Goal: Information Seeking & Learning: Learn about a topic

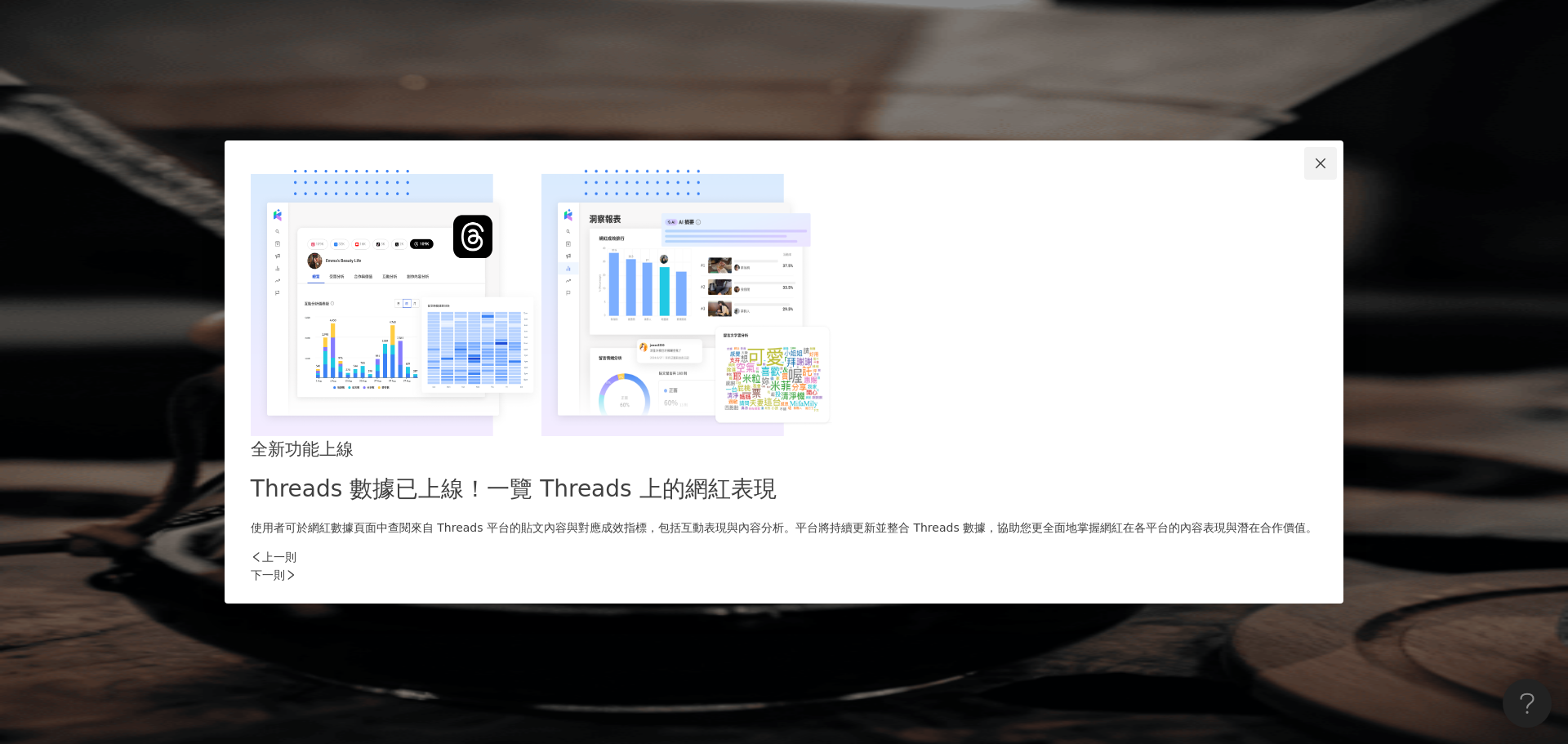
click at [1315, 168] on icon "close" at bounding box center [1320, 163] width 10 height 10
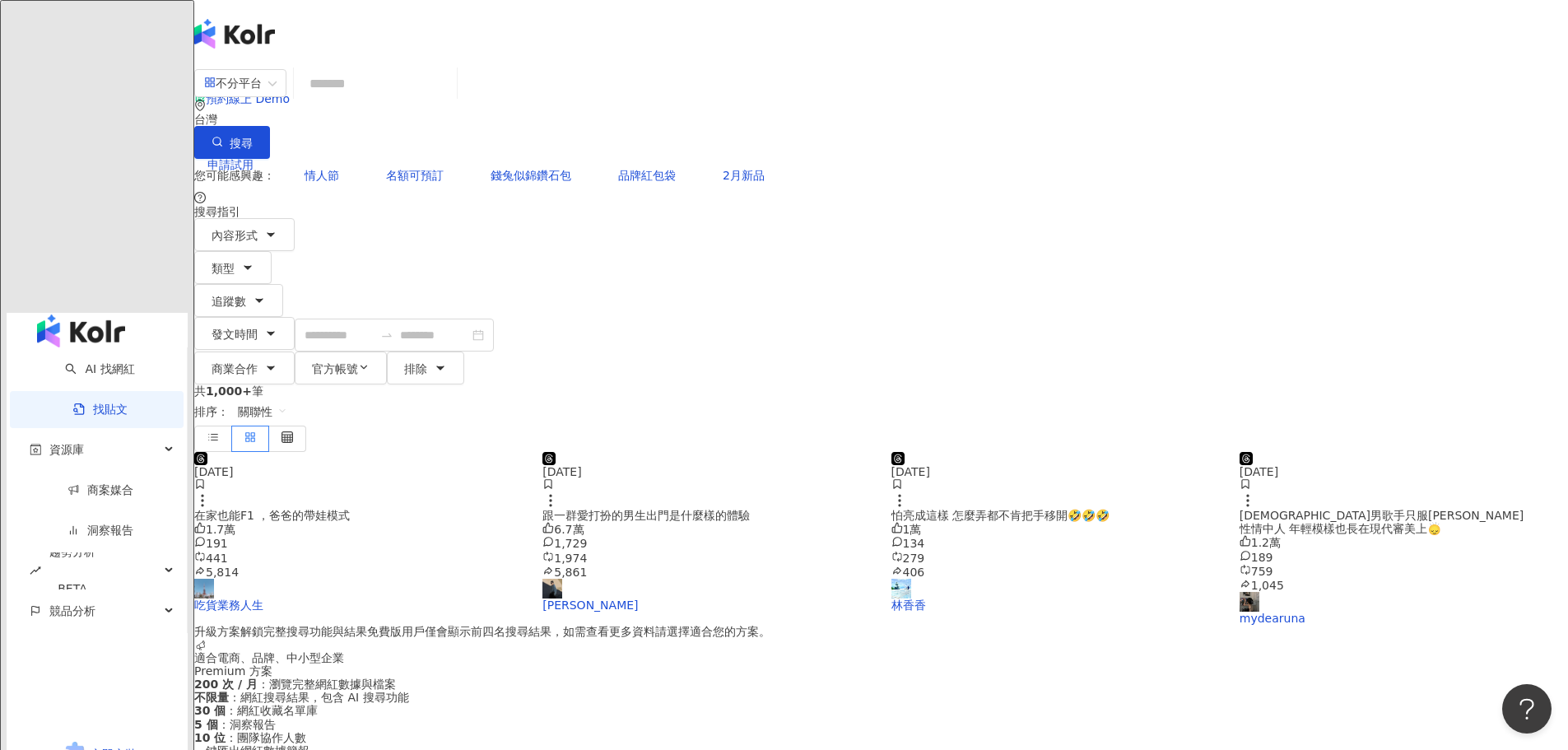
click at [239, 290] on icon at bounding box center [233, 296] width 12 height 12
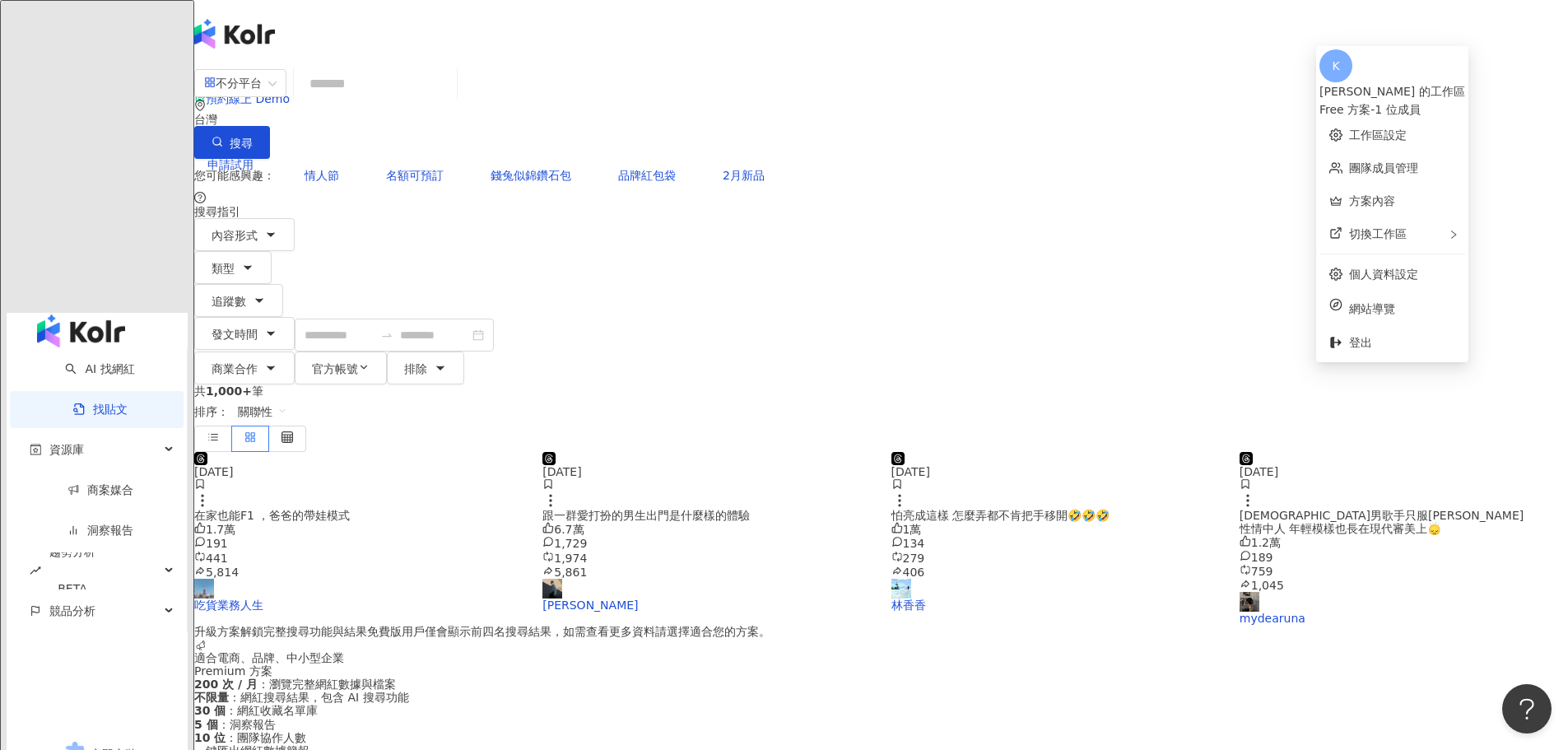
click at [239, 290] on icon at bounding box center [233, 296] width 12 height 12
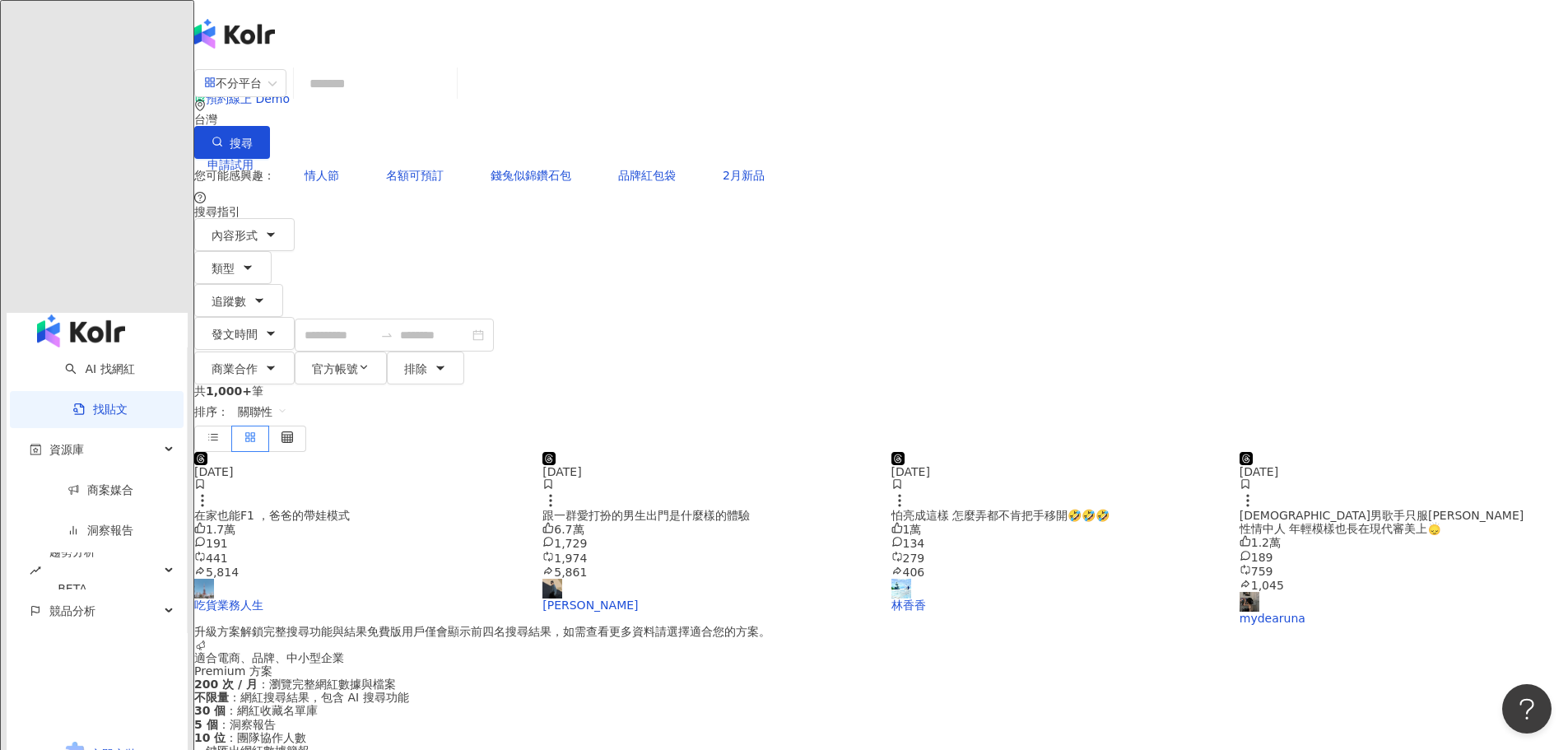
click at [239, 290] on icon at bounding box center [233, 296] width 12 height 12
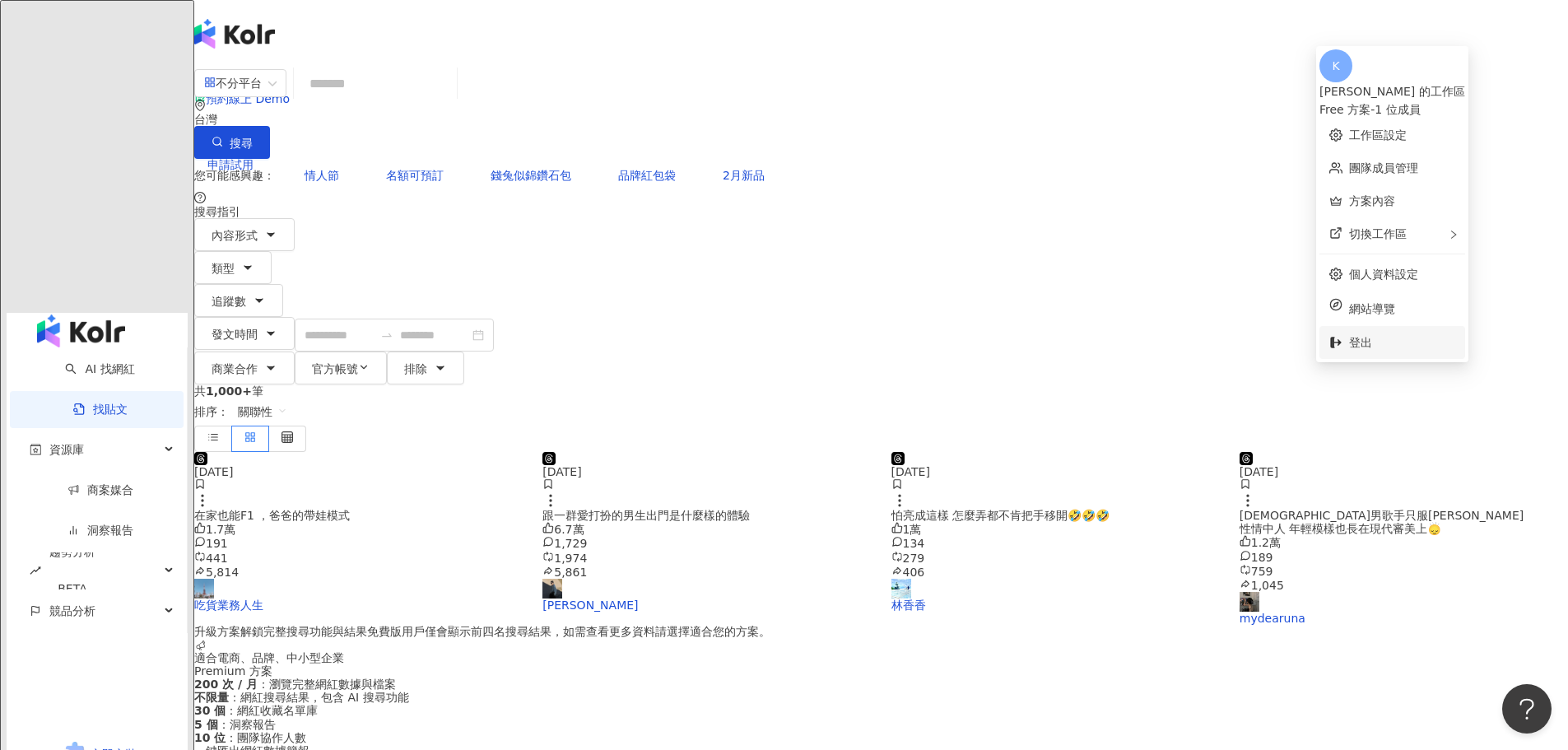
click at [1353, 336] on span "登出" at bounding box center [1360, 341] width 23 height 13
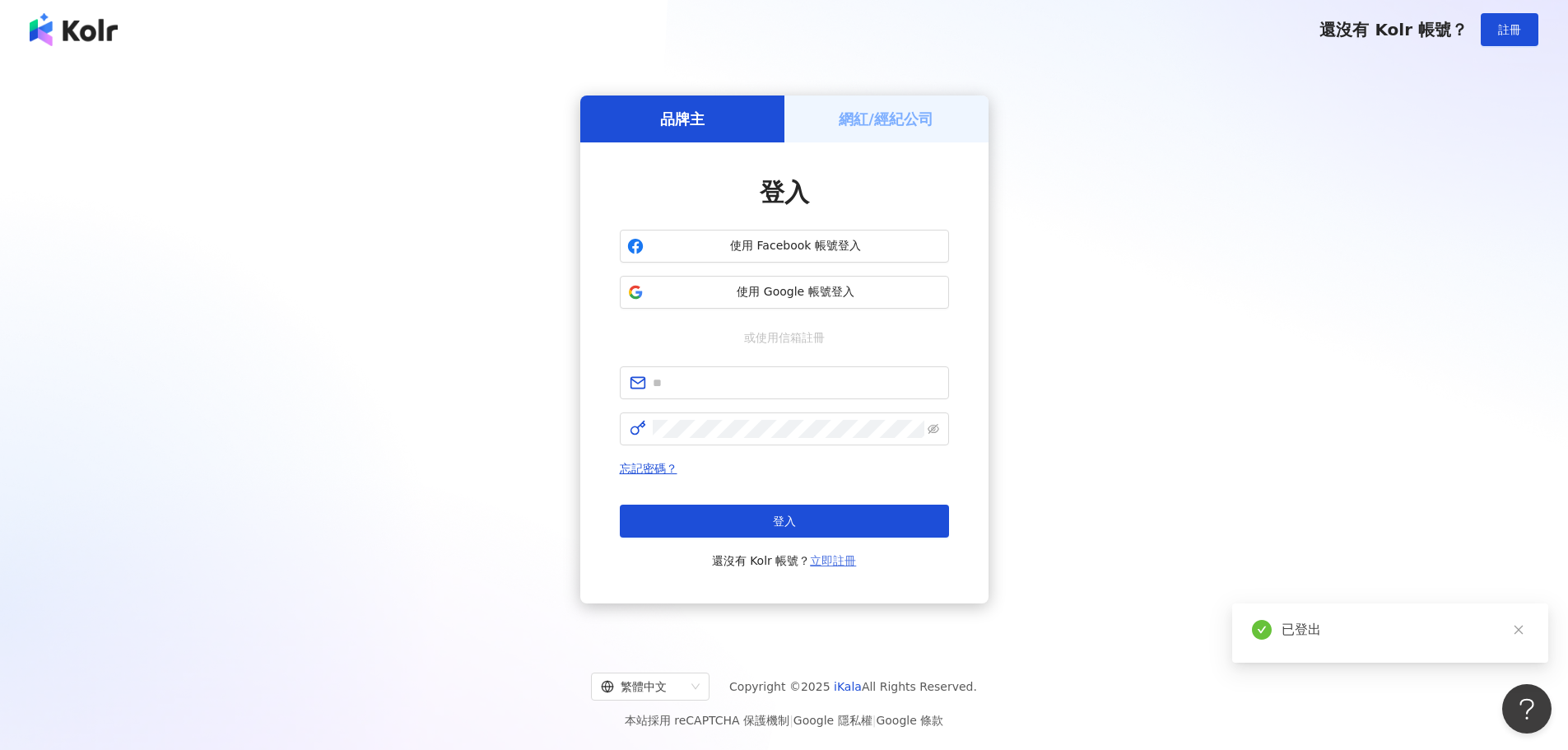
click at [836, 562] on link "立即註冊" at bounding box center [833, 560] width 46 height 13
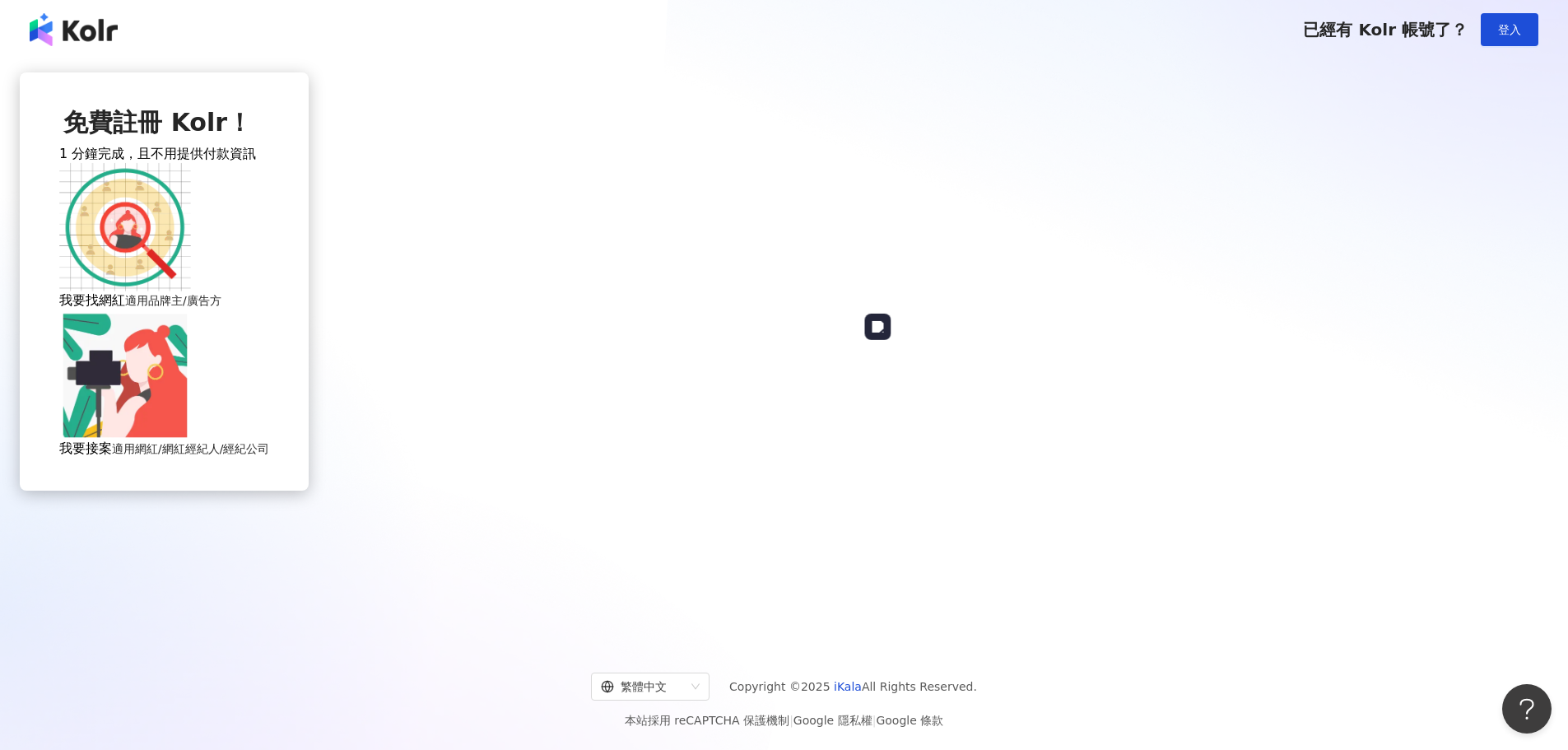
click at [190, 428] on img at bounding box center [124, 375] width 131 height 131
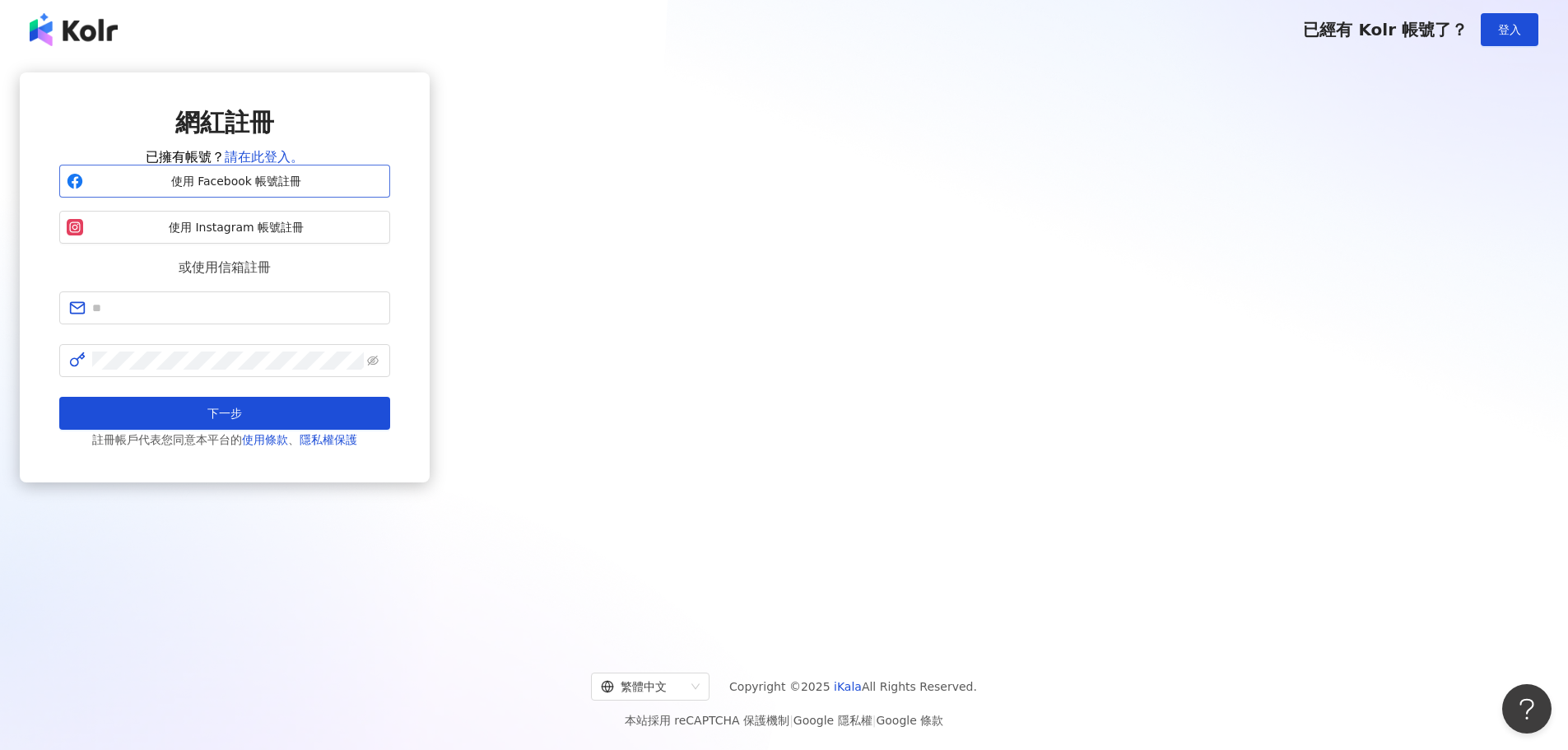
click at [383, 190] on span "使用 Facebook 帳號註冊" at bounding box center [236, 182] width 293 height 17
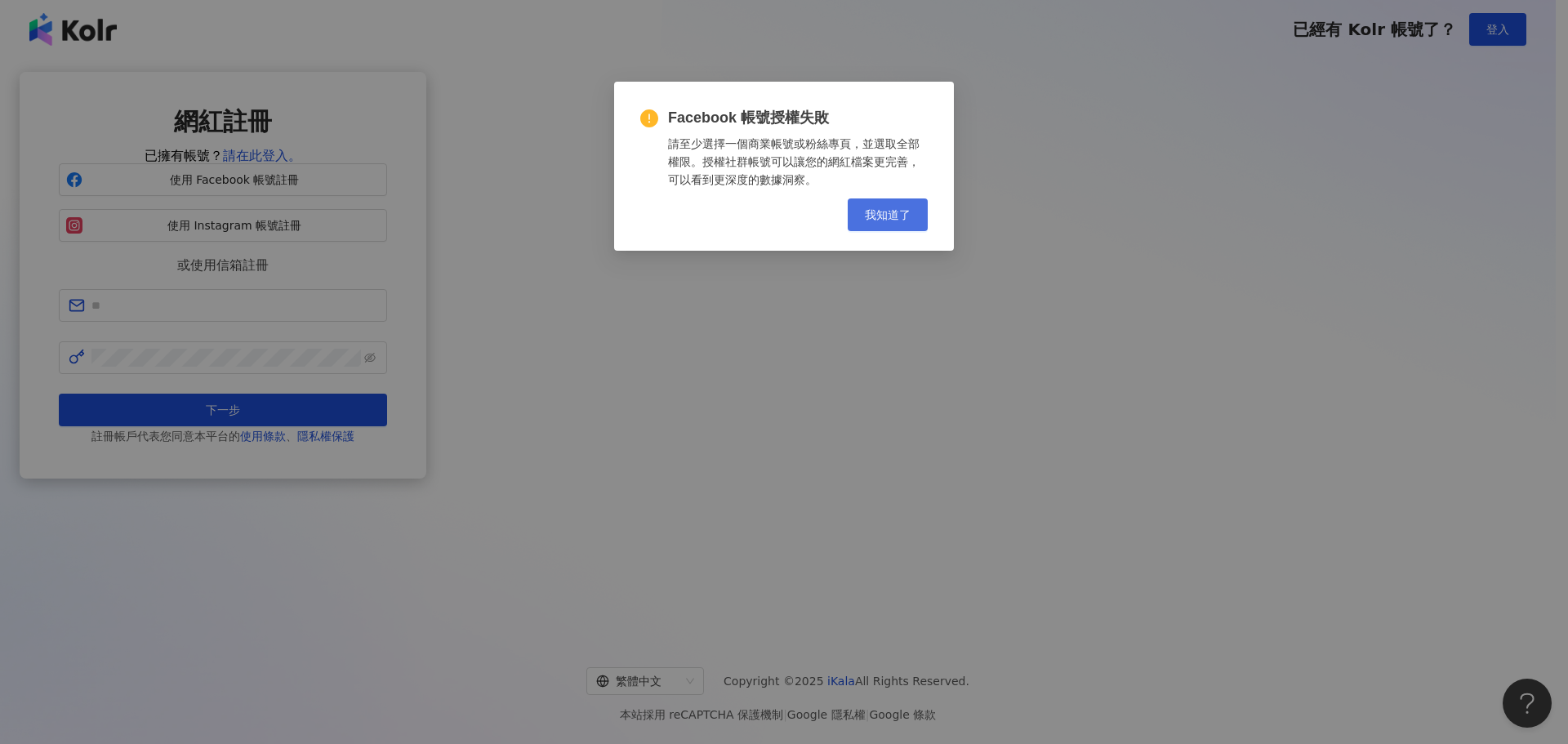
click at [883, 210] on span "我知道了" at bounding box center [887, 214] width 46 height 13
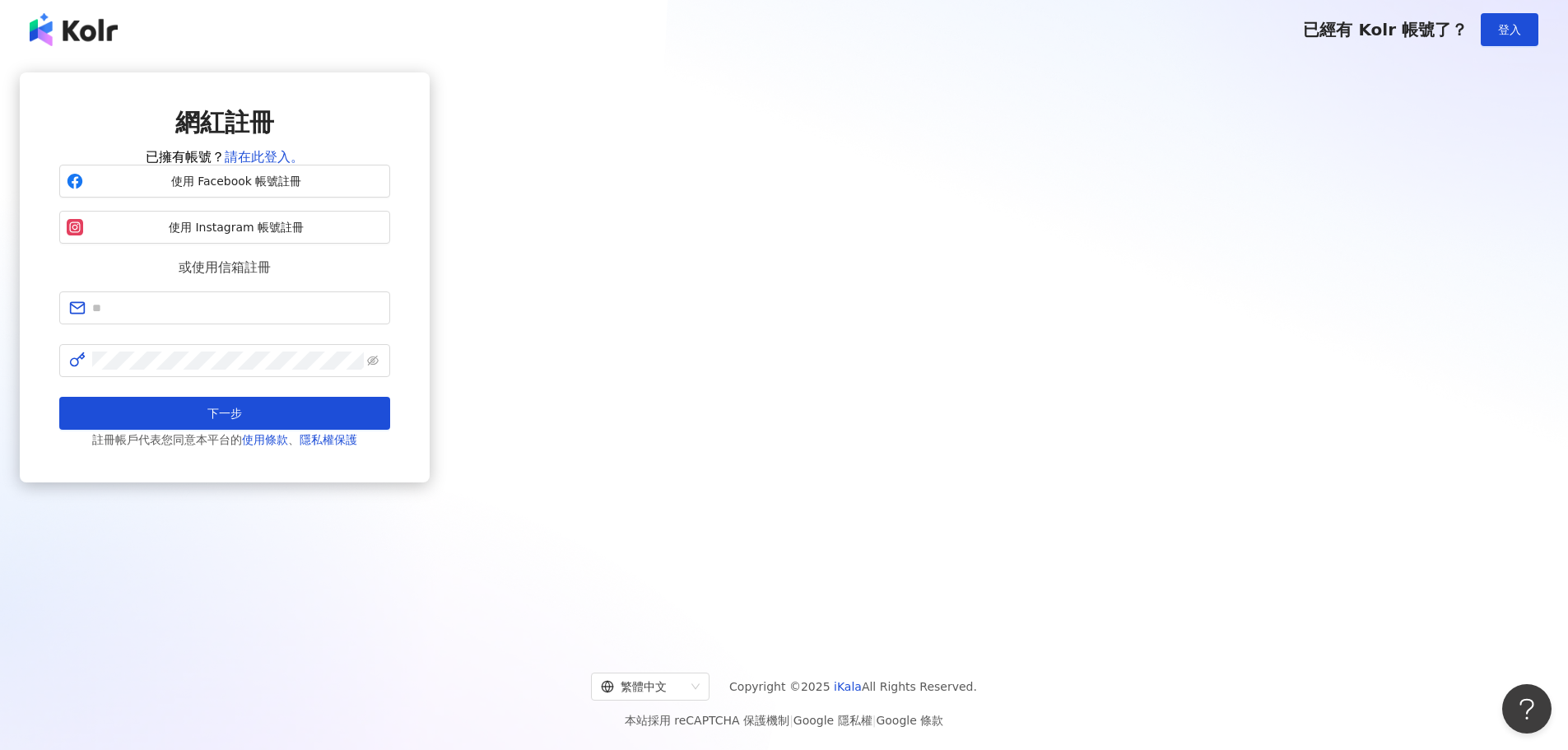
click at [383, 236] on span "使用 Instagram 帳號註冊" at bounding box center [236, 228] width 293 height 17
click at [383, 190] on span "使用 Facebook 帳號註冊" at bounding box center [236, 182] width 293 height 17
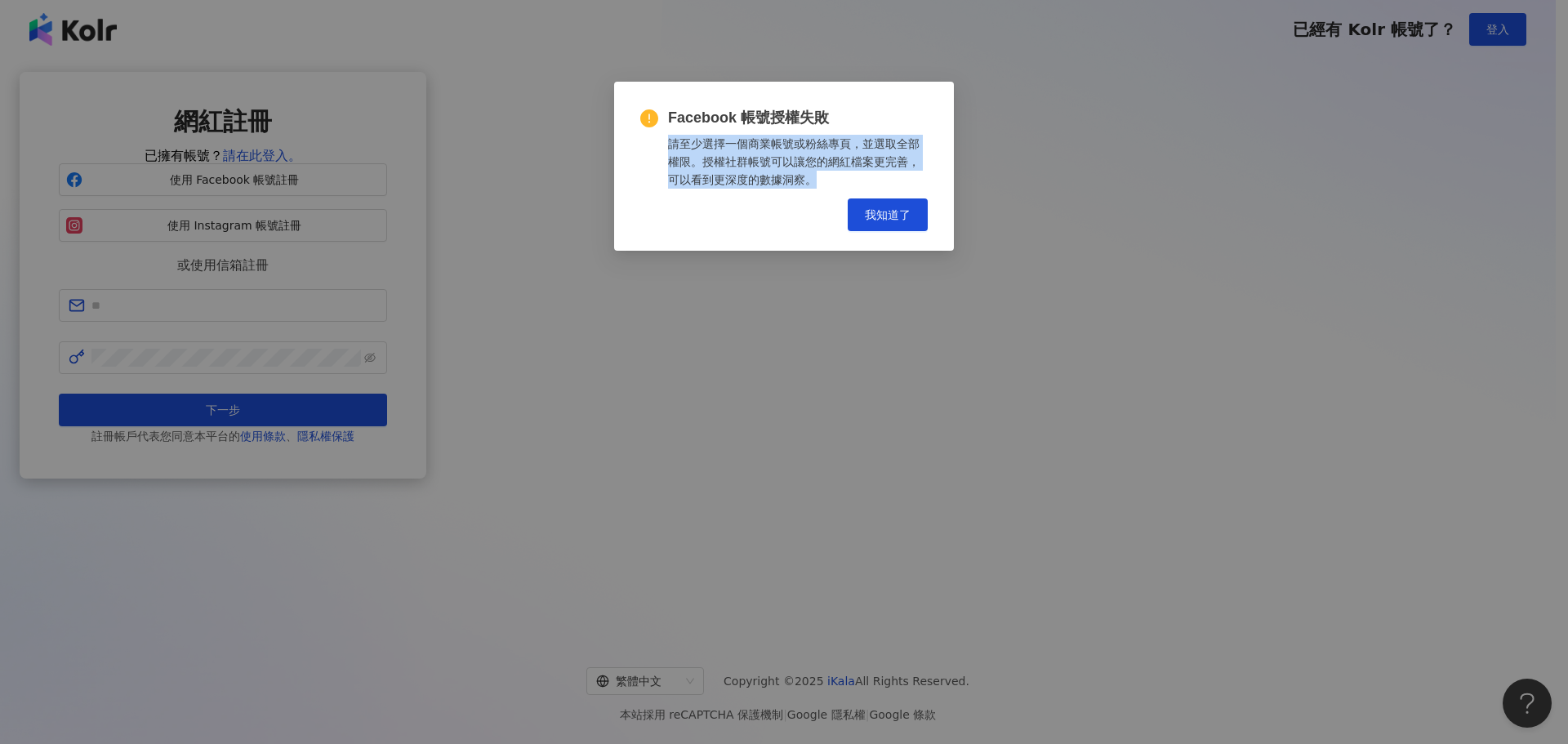
drag, startPoint x: 671, startPoint y: 141, endPoint x: 817, endPoint y: 194, distance: 155.3
click at [817, 194] on div "Facebook 帳號授權失敗 請至少選擇一個商業帳號或粉絲專頁，並選取全部權限。授權社群帳號可以讓您的網紅檔案更完善，可以看到更深度的數據洞察。 Cance…" at bounding box center [784, 169] width 288 height 123
click at [831, 181] on div "請至少選擇一個商業帳號或粉絲專頁，並選取全部權限。授權社群帳號可以讓您的網紅檔案更完善，可以看到更深度的數據洞察。" at bounding box center [797, 162] width 260 height 54
drag, startPoint x: 805, startPoint y: 179, endPoint x: 671, endPoint y: 116, distance: 148.1
click at [671, 116] on div "Facebook 帳號授權失敗 請至少選擇一個商業帳號或粉絲專頁，並選取全部權限。授權社群帳號可以讓您的網紅檔案更完善，可以看到更深度的數據洞察。" at bounding box center [797, 148] width 260 height 81
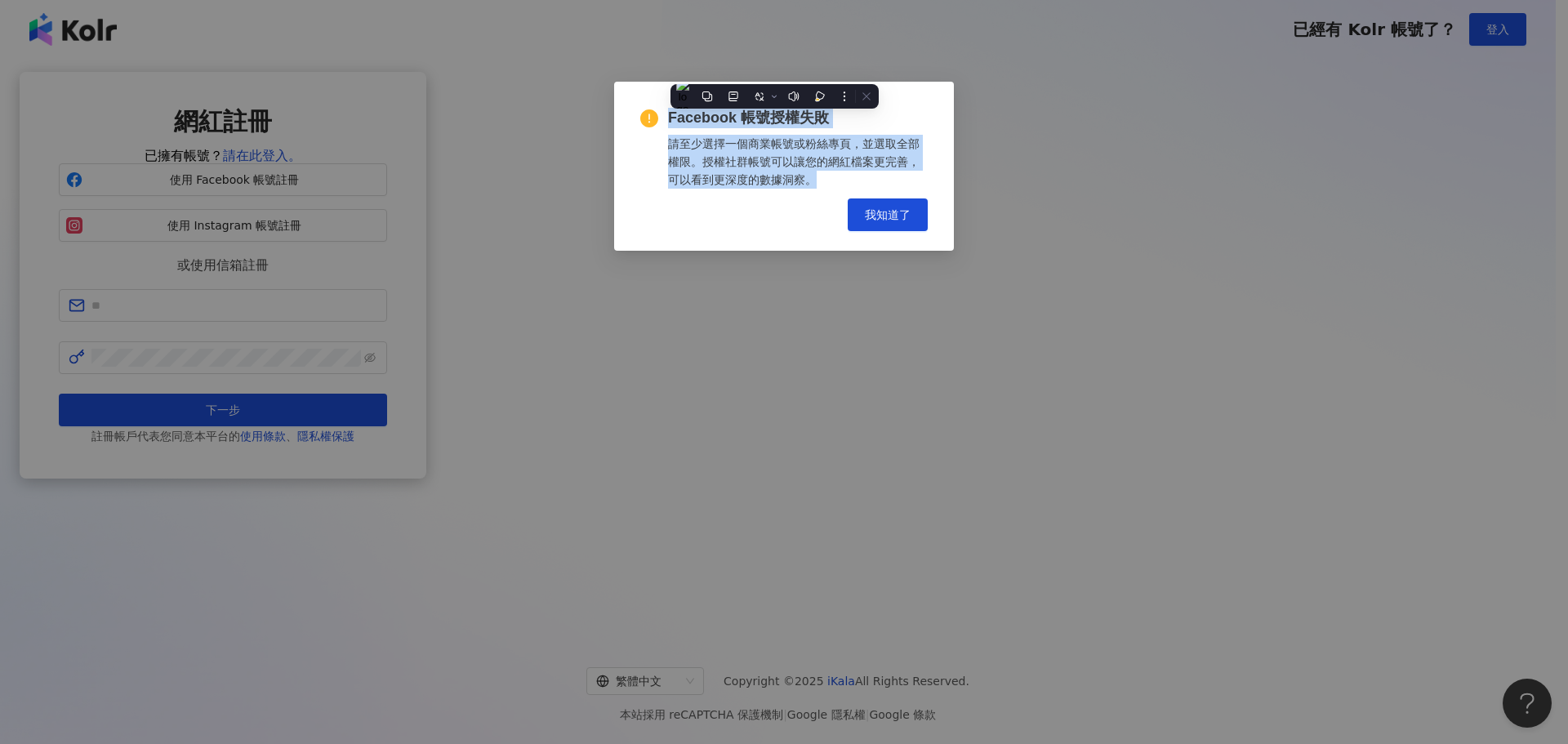
copy div "Facebook 帳號授權失敗 請至少選擇一個商業帳號或粉絲專頁，並選取全部權限。授權社群帳號可以讓您的網紅檔案更完善，可以看到更深度的數據洞察。"
drag, startPoint x: 1227, startPoint y: 398, endPoint x: 1070, endPoint y: 351, distance: 163.9
click at [1227, 398] on div "Facebook 帳號授權失敗 請至少選擇一個商業帳號或粉絲專頁，並選取全部權限。授權社群帳號可以讓您的網紅檔案更完善，可以看到更深度的數據洞察。 Cance…" at bounding box center [784, 372] width 1568 height 744
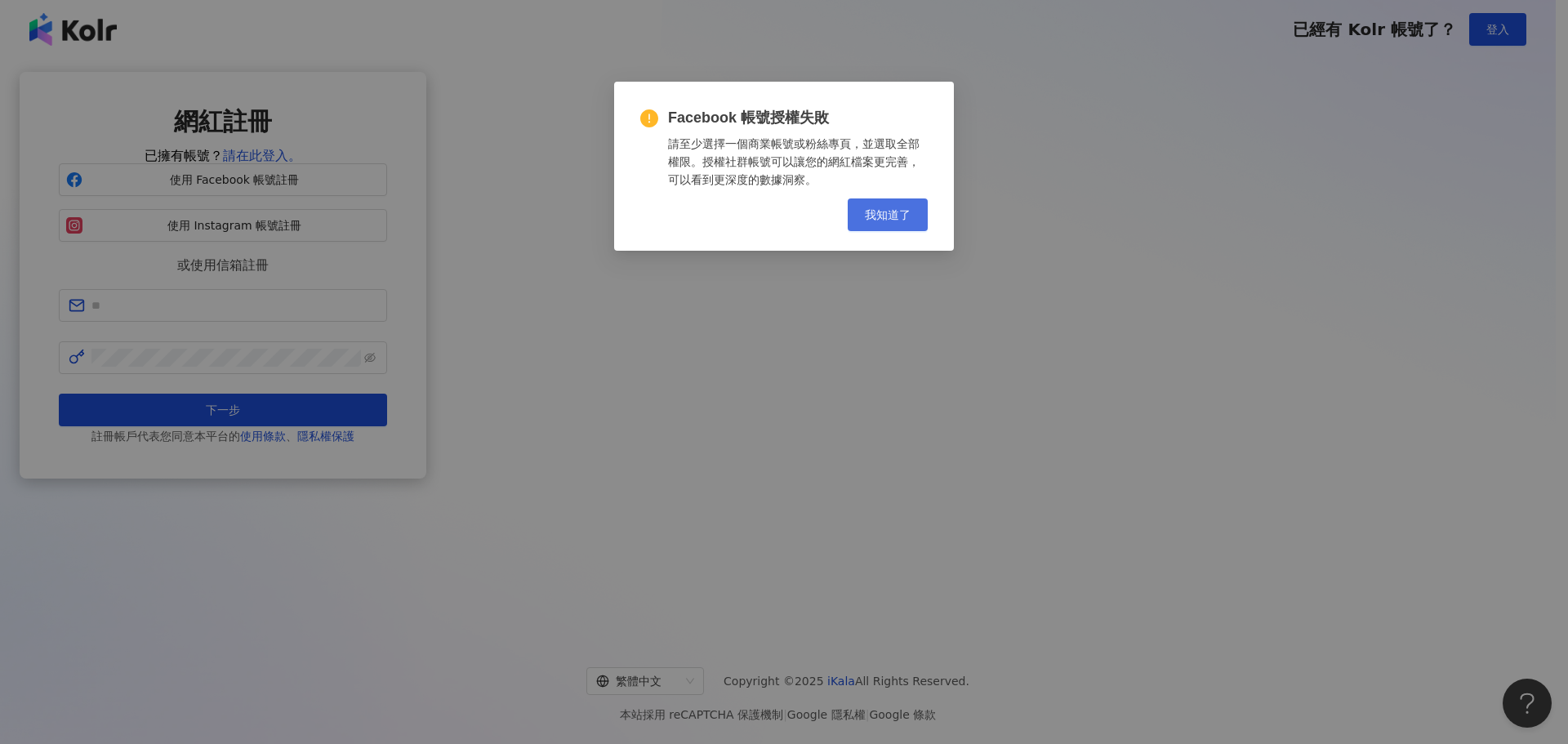
click at [889, 217] on span "我知道了" at bounding box center [887, 214] width 46 height 13
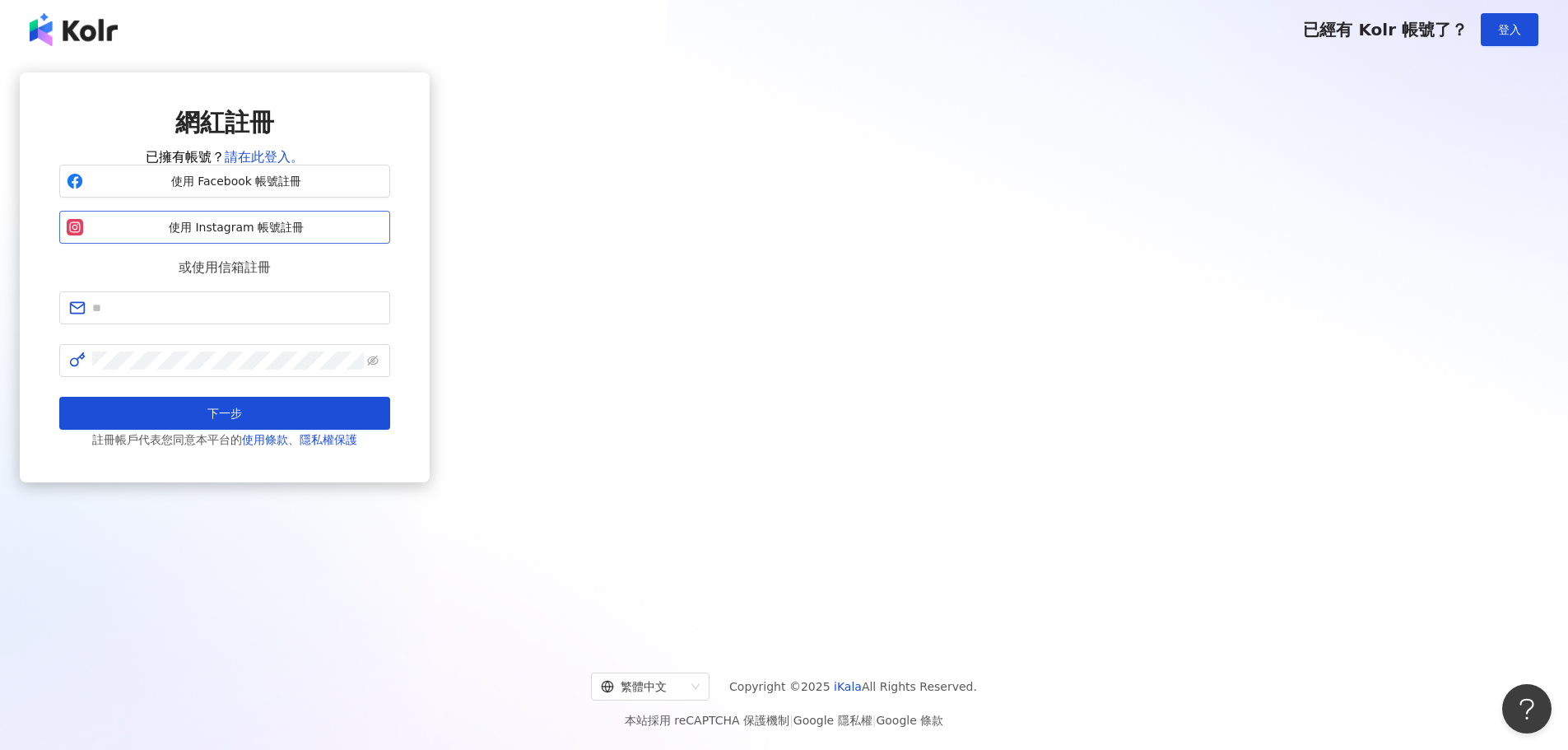
click at [383, 236] on span "使用 Instagram 帳號註冊" at bounding box center [236, 228] width 293 height 17
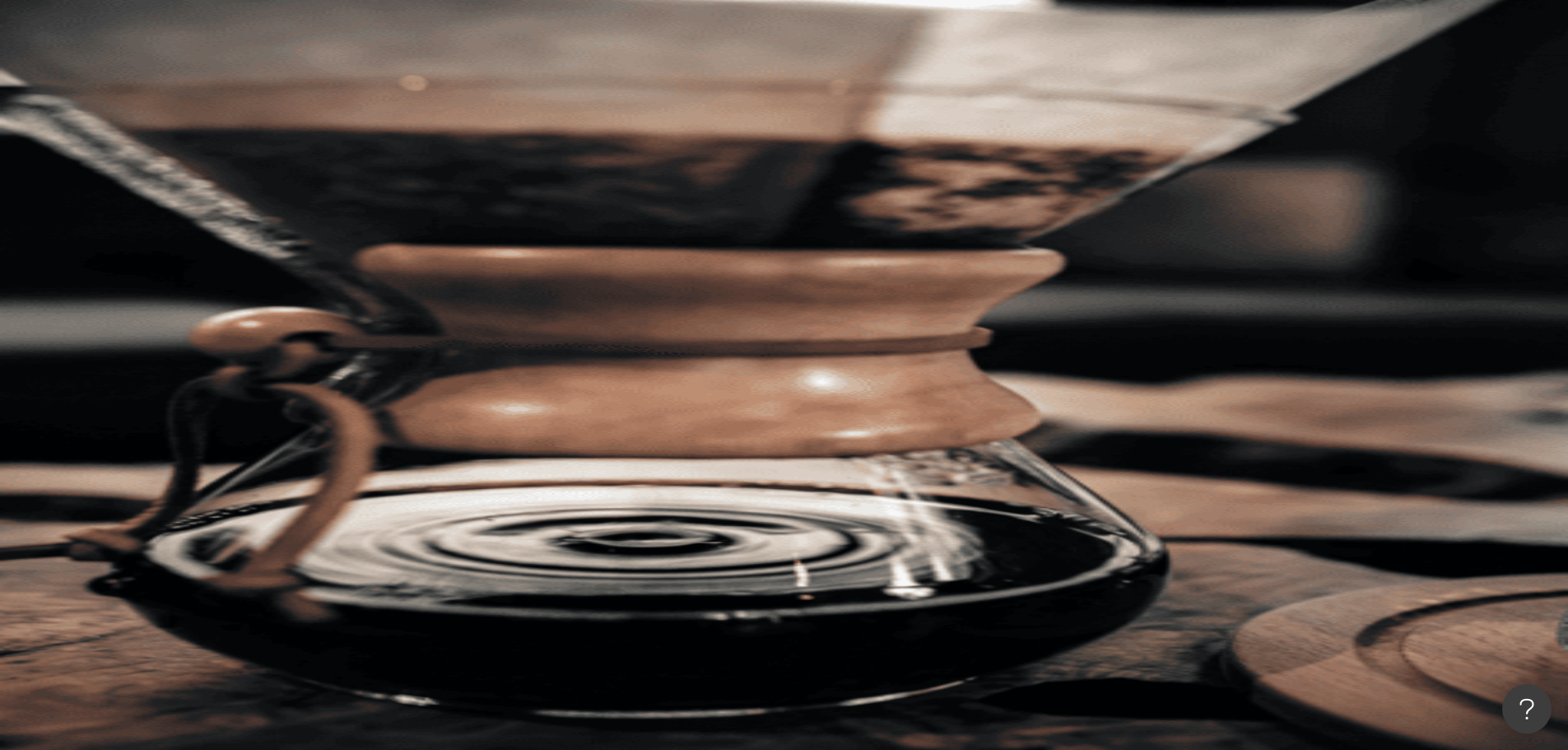
click at [235, 216] on span "類型" at bounding box center [222, 222] width 23 height 13
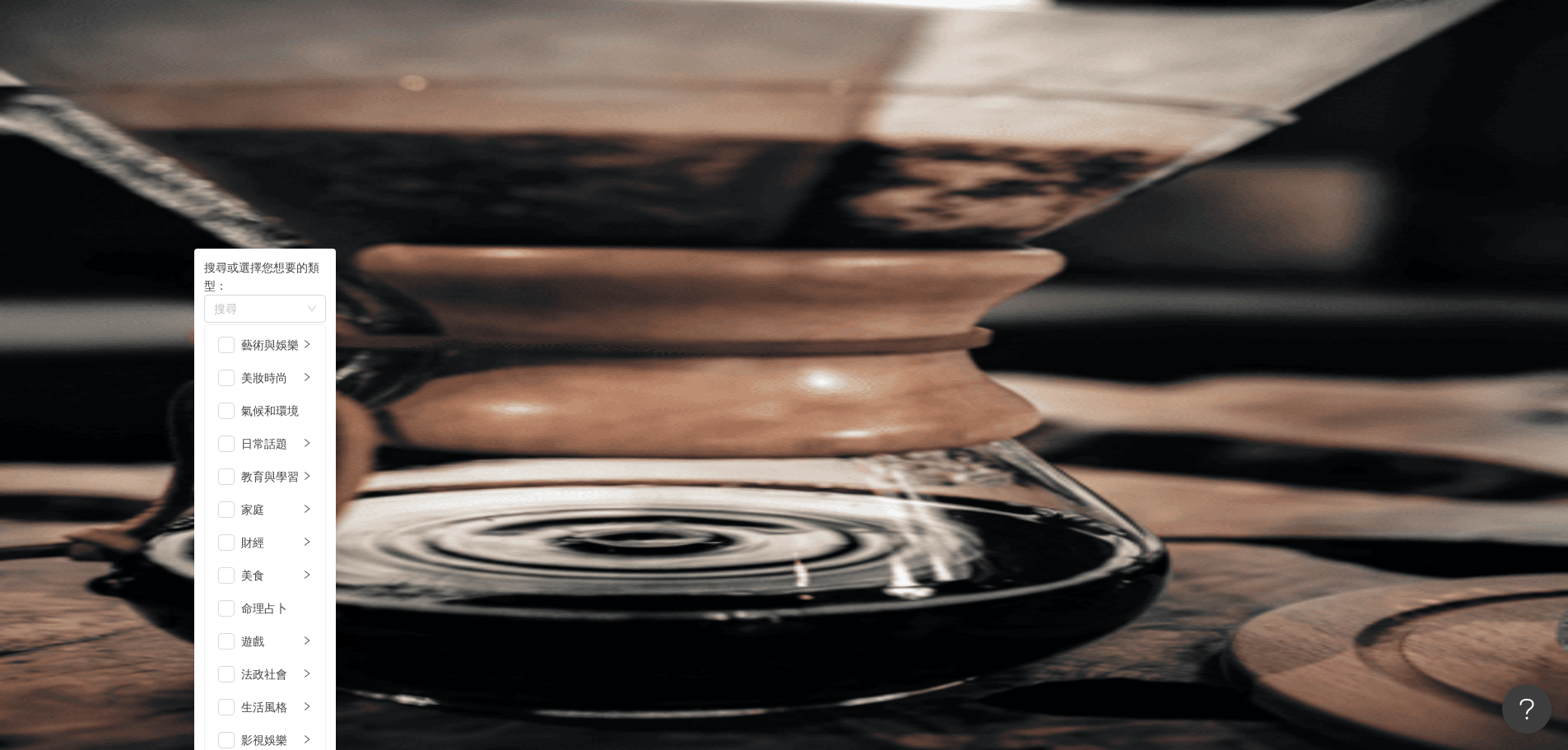
click at [275, 347] on span "更多篩選" at bounding box center [253, 353] width 46 height 13
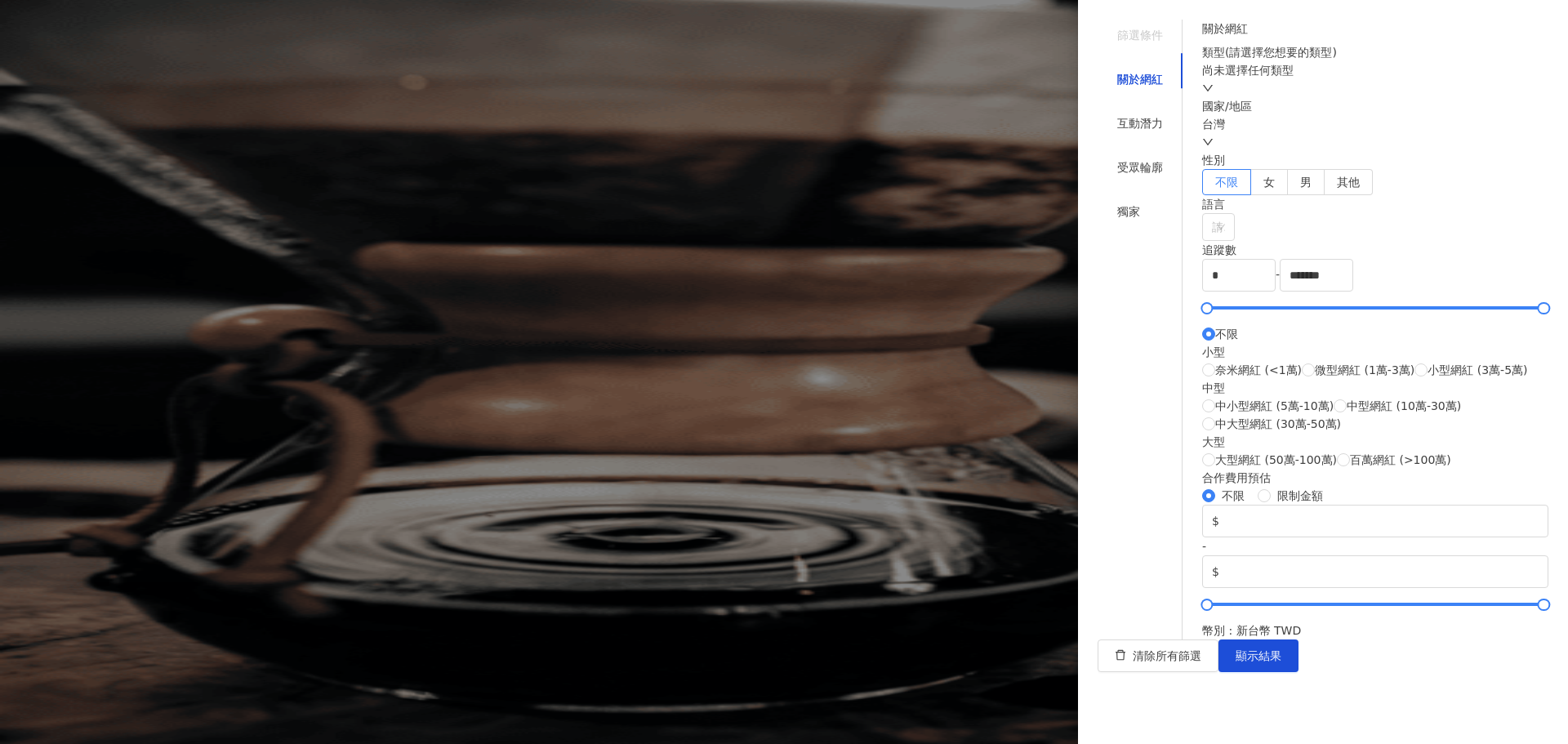
scroll to position [489, 0]
click at [1154, 196] on div "獨家" at bounding box center [1140, 211] width 85 height 31
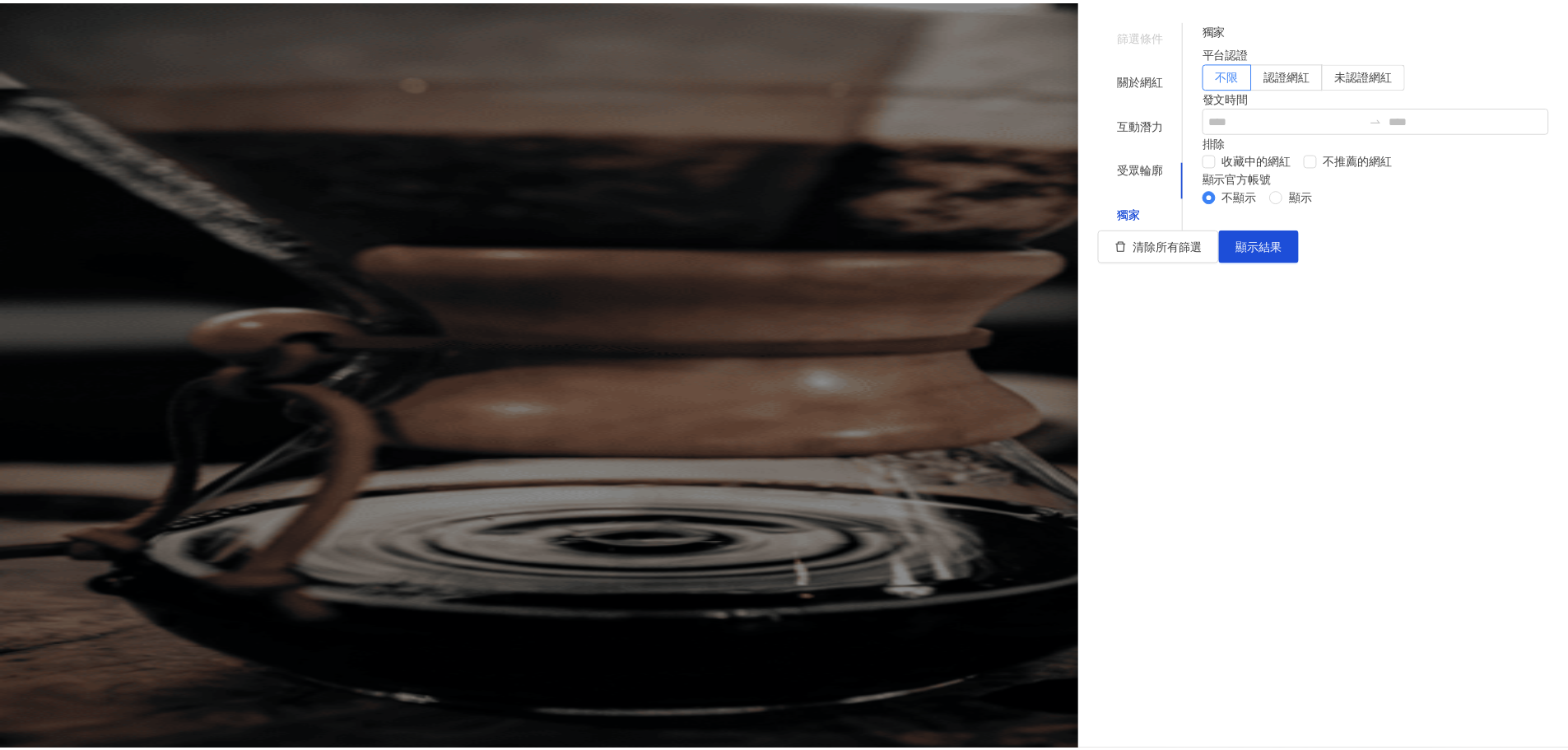
scroll to position [0, 0]
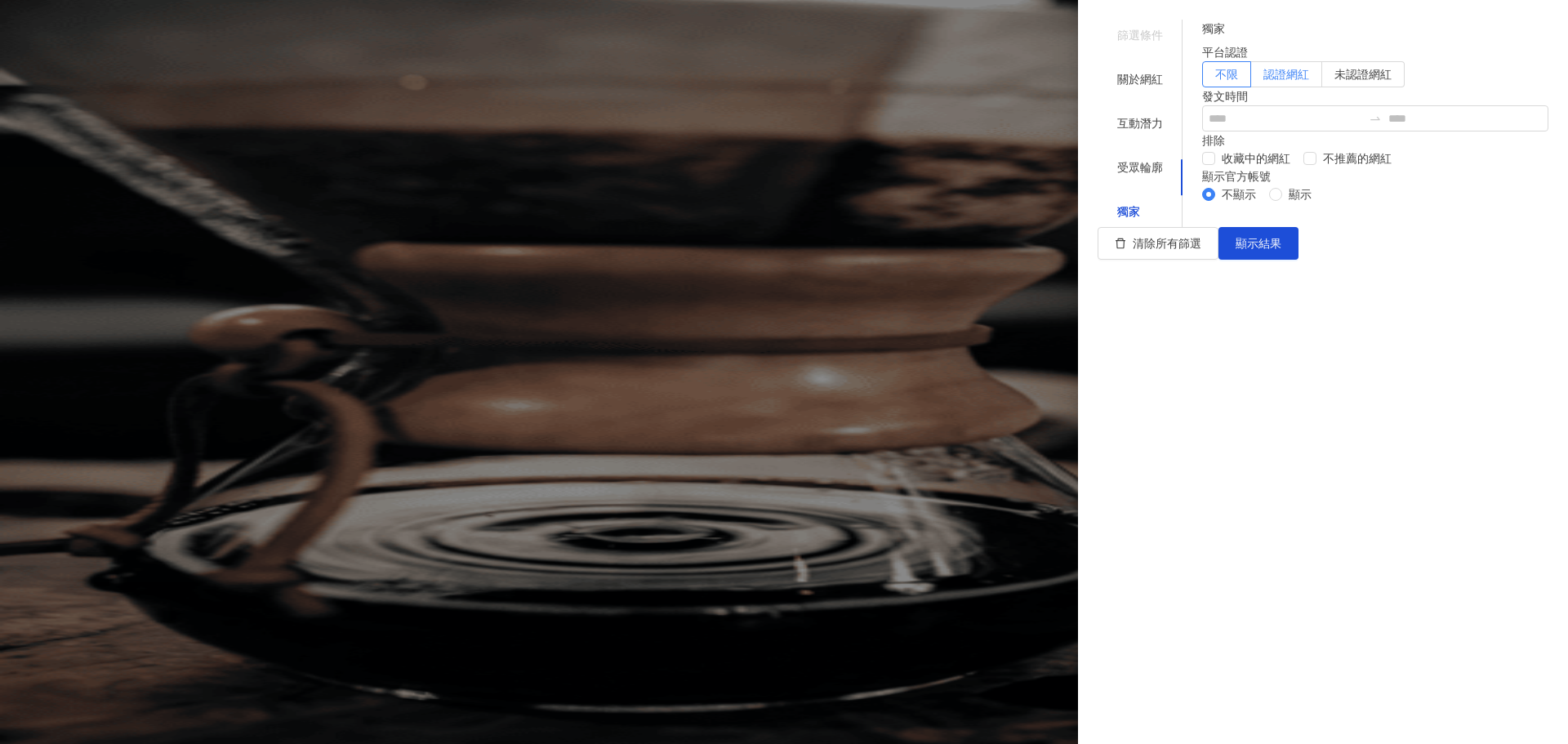
click at [1309, 81] on span "認證網紅" at bounding box center [1286, 73] width 46 height 13
click at [1281, 250] on span "顯示結果" at bounding box center [1259, 243] width 46 height 13
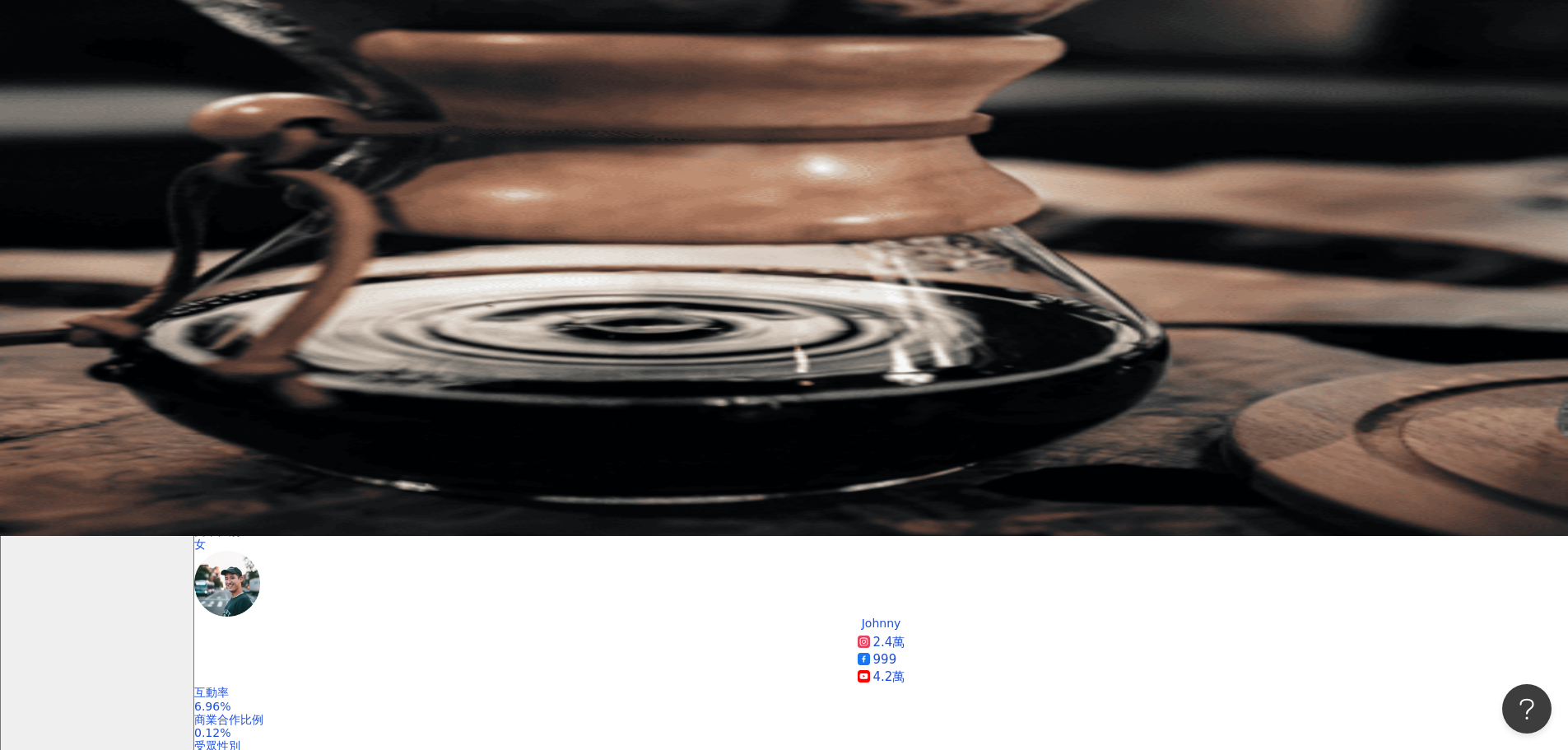
scroll to position [330, 0]
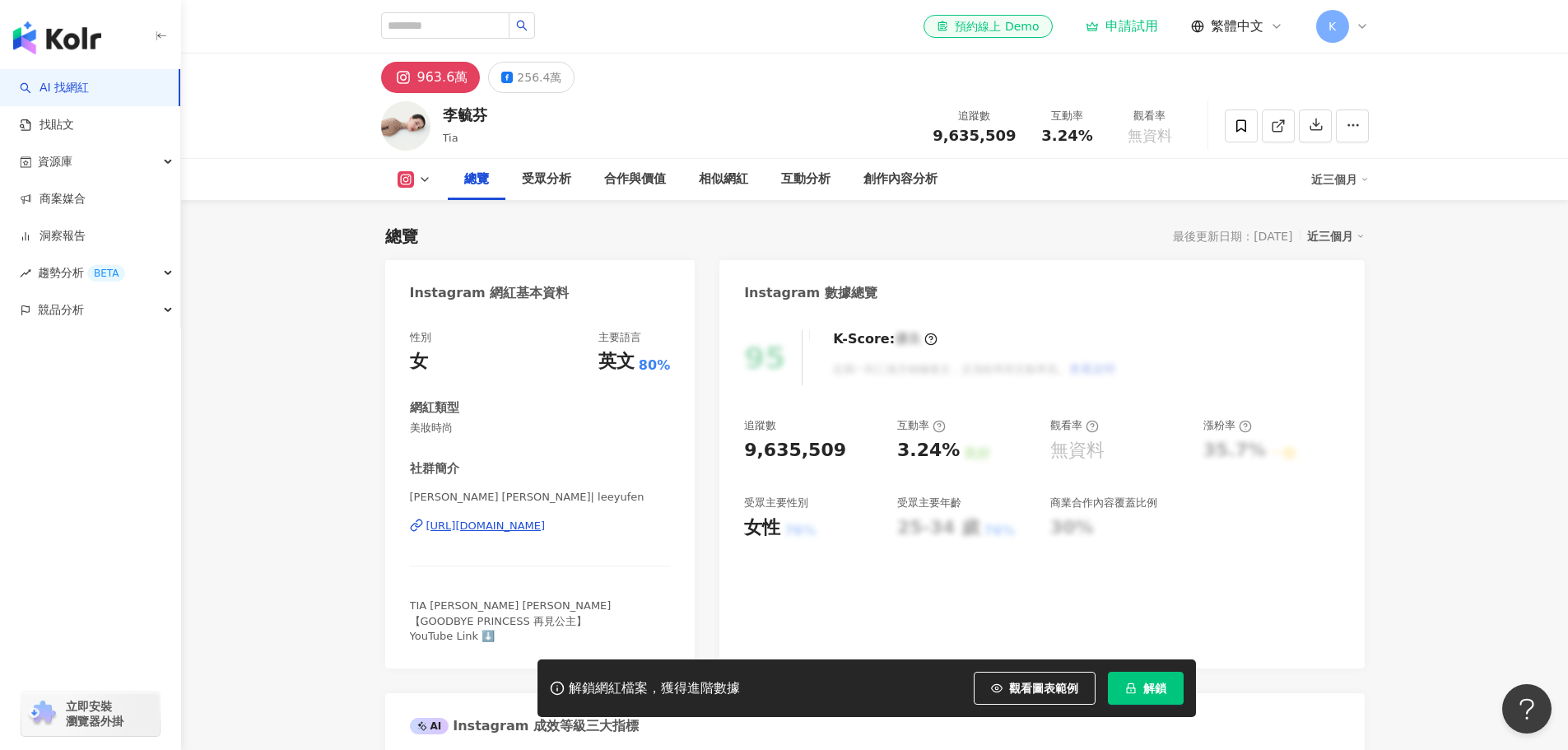
click at [448, 181] on div "總覽" at bounding box center [477, 180] width 57 height 41
click at [464, 181] on div "總覽" at bounding box center [476, 180] width 25 height 20
click at [412, 181] on div "總覽" at bounding box center [410, 180] width 25 height 20
click at [418, 83] on div "963.6萬" at bounding box center [443, 77] width 51 height 23
click at [429, 178] on icon at bounding box center [424, 179] width 13 height 13
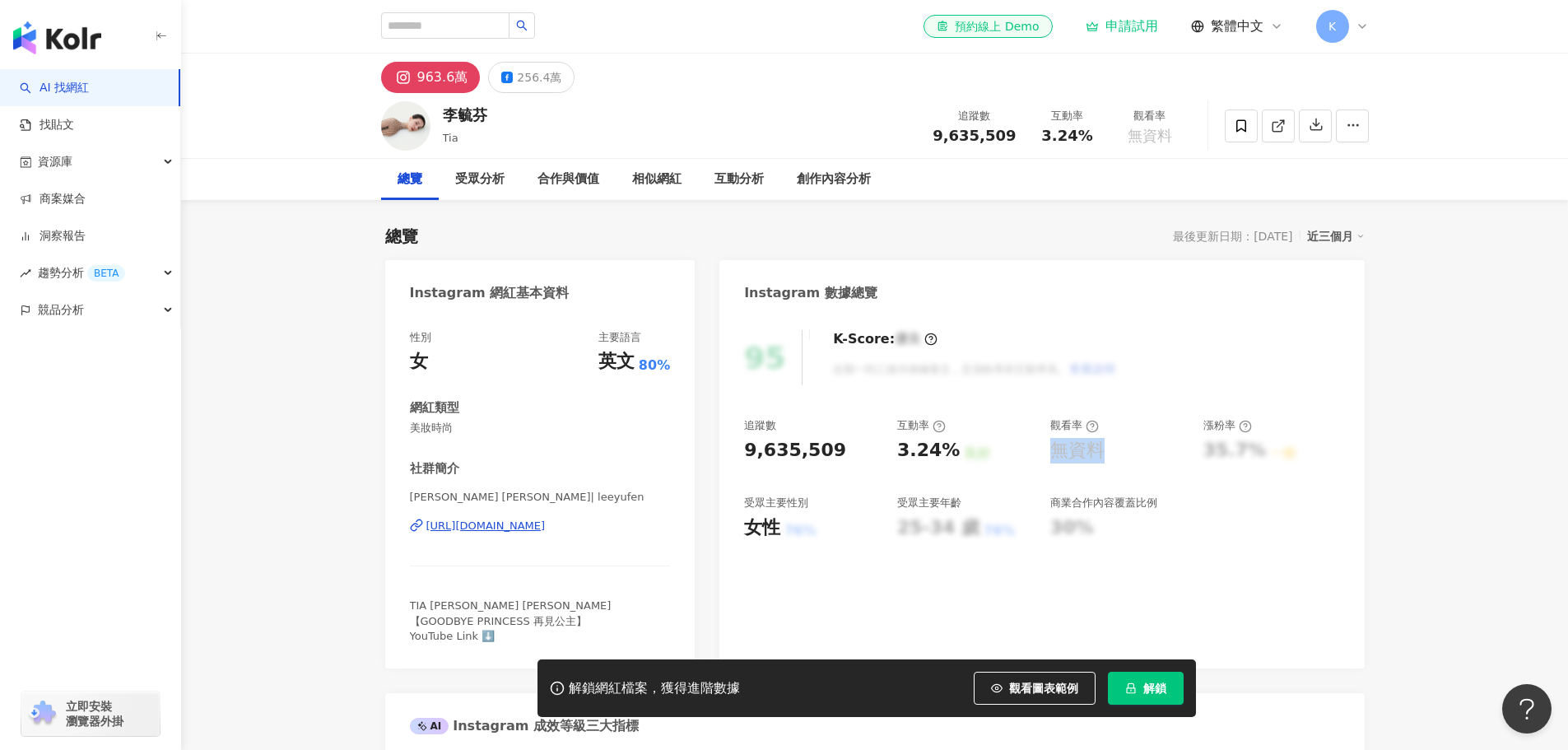
drag, startPoint x: 1055, startPoint y: 451, endPoint x: 1133, endPoint y: 472, distance: 80.8
click at [1133, 471] on div "追蹤數 9,635,509 互動率 3.24% 良好 觀看率 無資料 漲粉率 35.7% 一般 受眾主要性別 女性 76% 受眾主要年齡 25-34 歲 76…" at bounding box center [1041, 479] width 595 height 121
click at [1068, 449] on div "無資料" at bounding box center [1077, 451] width 54 height 26
drag, startPoint x: 1053, startPoint y: 449, endPoint x: 1120, endPoint y: 455, distance: 67.3
click at [1120, 455] on div "無資料" at bounding box center [1118, 451] width 136 height 26
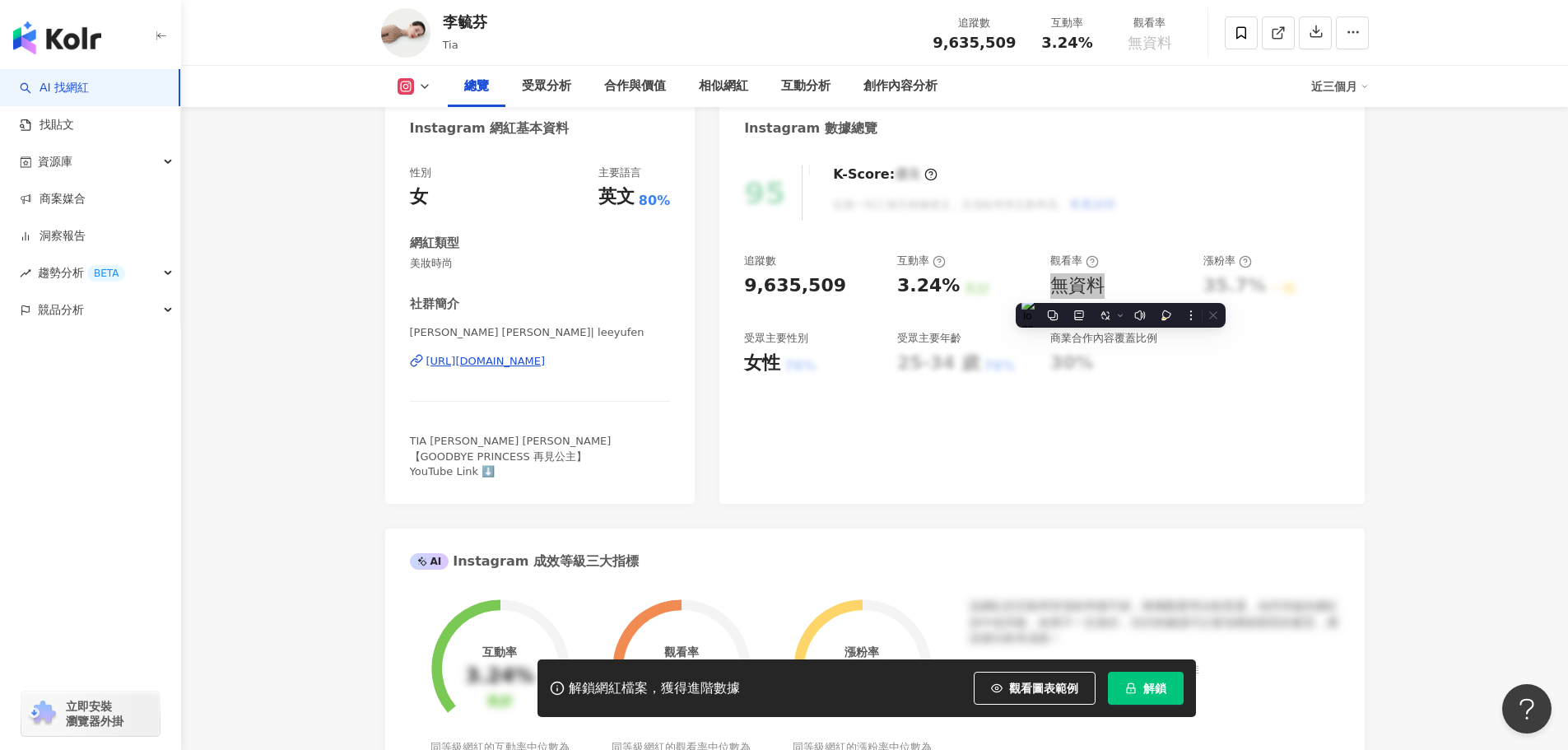
scroll to position [82, 0]
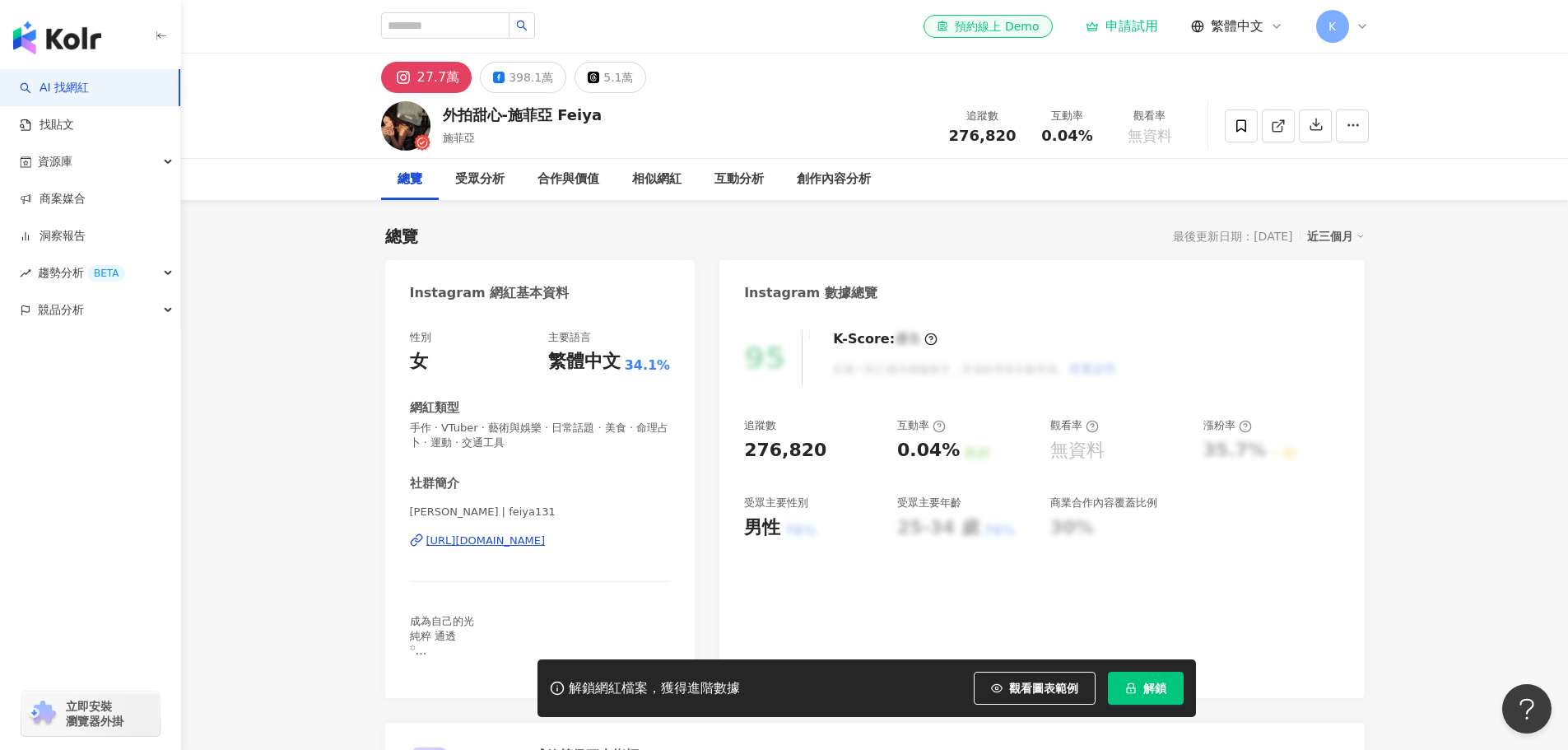
click at [938, 428] on icon at bounding box center [938, 425] width 13 height 13
click at [938, 427] on icon at bounding box center [938, 426] width 3 height 6
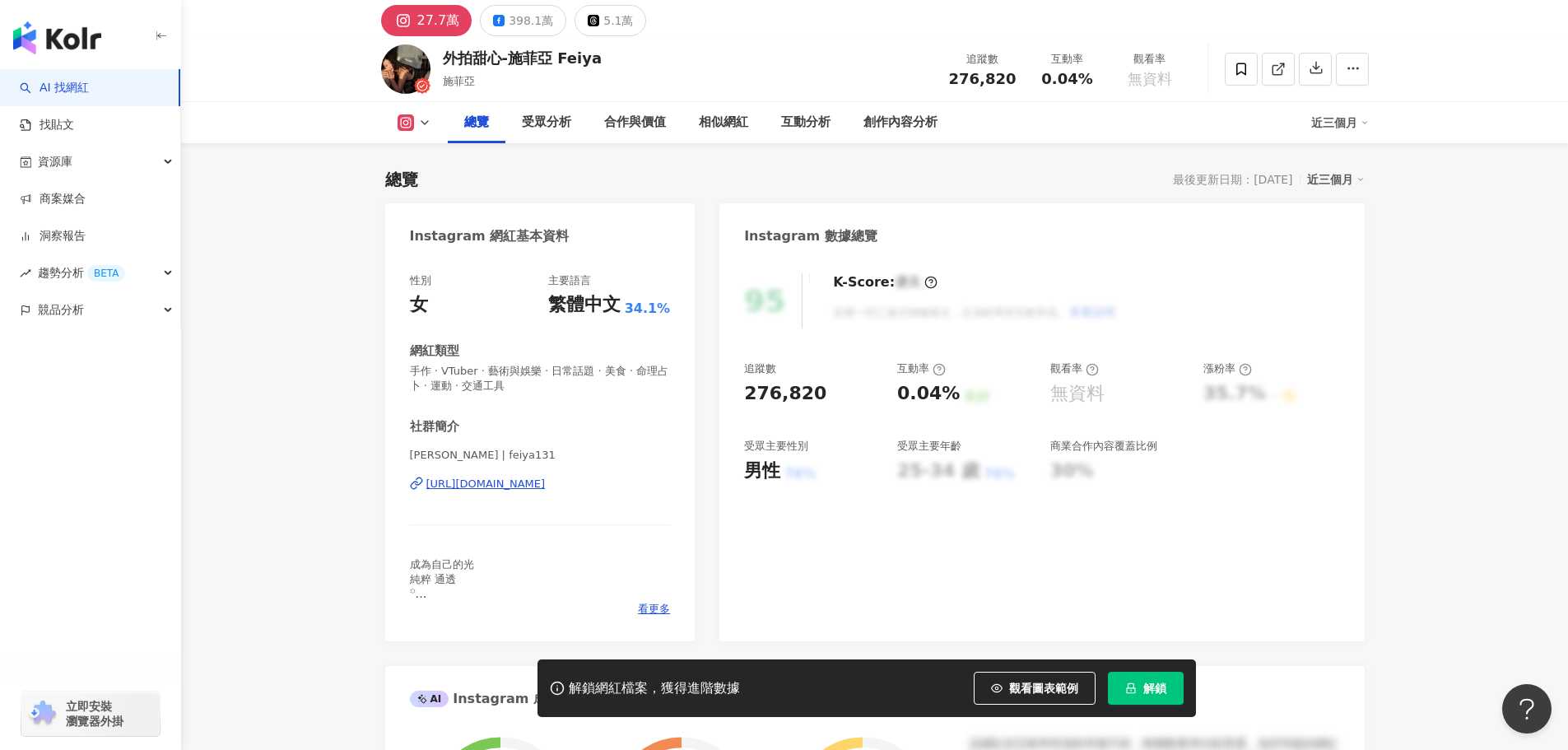
scroll to position [82, 0]
